Goal: Navigation & Orientation: Find specific page/section

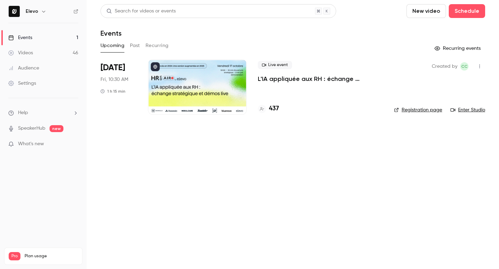
click at [273, 80] on p "L'IA appliquée aux RH : échange stratégique et démos live." at bounding box center [320, 79] width 125 height 8
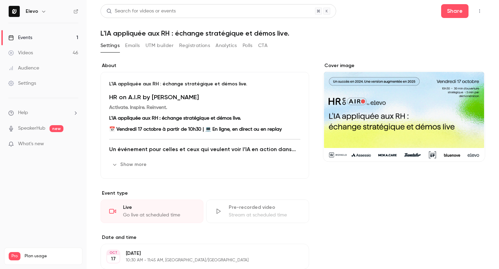
click at [134, 160] on button "Show more" at bounding box center [130, 164] width 42 height 11
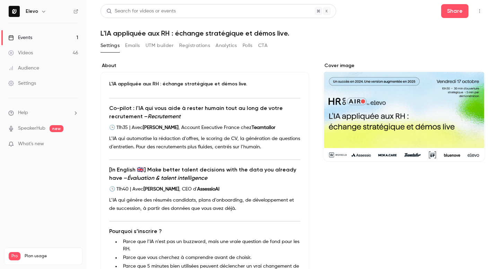
click at [38, 50] on link "Videos 46" at bounding box center [43, 52] width 87 height 15
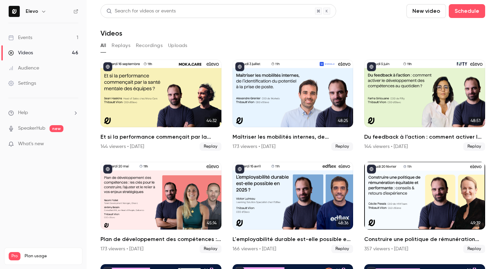
click at [43, 40] on link "Events 1" at bounding box center [43, 37] width 87 height 15
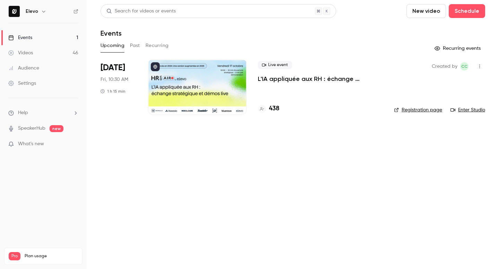
click at [469, 111] on link "Enter Studio" at bounding box center [467, 110] width 35 height 7
